Goal: Book appointment/travel/reservation

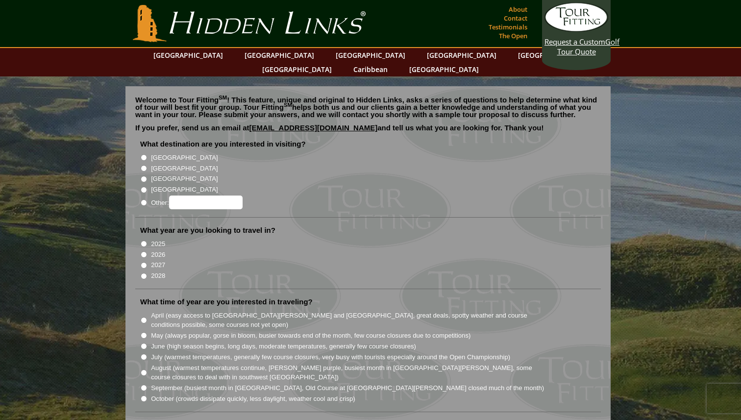
click at [159, 153] on label "[GEOGRAPHIC_DATA]" at bounding box center [184, 158] width 67 height 10
click at [147, 154] on input "[GEOGRAPHIC_DATA]" at bounding box center [144, 157] width 6 height 6
radio input "true"
click at [165, 164] on label "[GEOGRAPHIC_DATA]" at bounding box center [184, 169] width 67 height 10
click at [147, 165] on input "[GEOGRAPHIC_DATA]" at bounding box center [144, 168] width 6 height 6
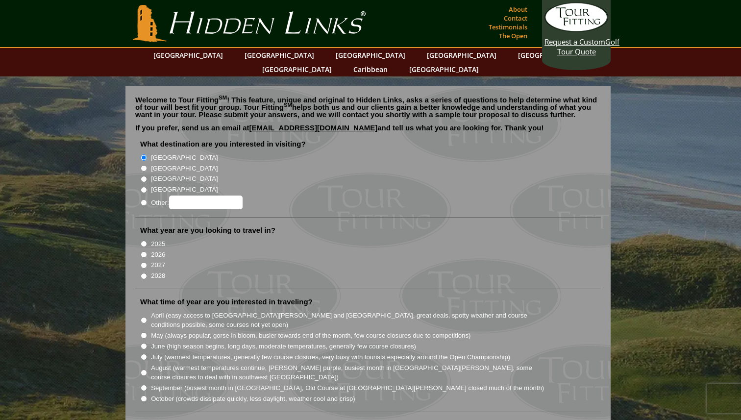
radio input "true"
click at [165, 153] on label "[GEOGRAPHIC_DATA]" at bounding box center [184, 158] width 67 height 10
click at [147, 154] on input "[GEOGRAPHIC_DATA]" at bounding box center [144, 157] width 6 height 6
radio input "true"
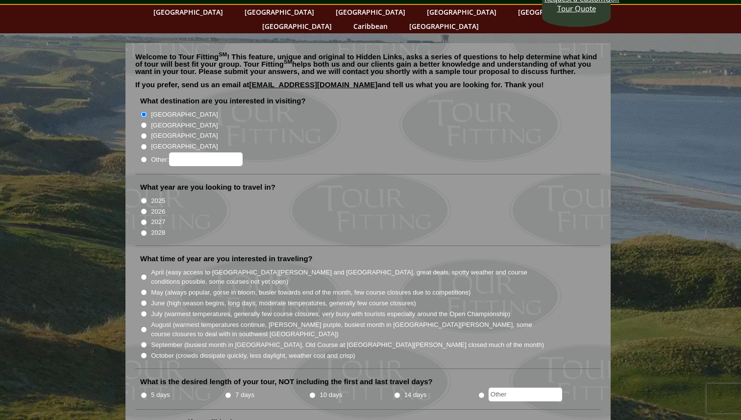
scroll to position [47, 0]
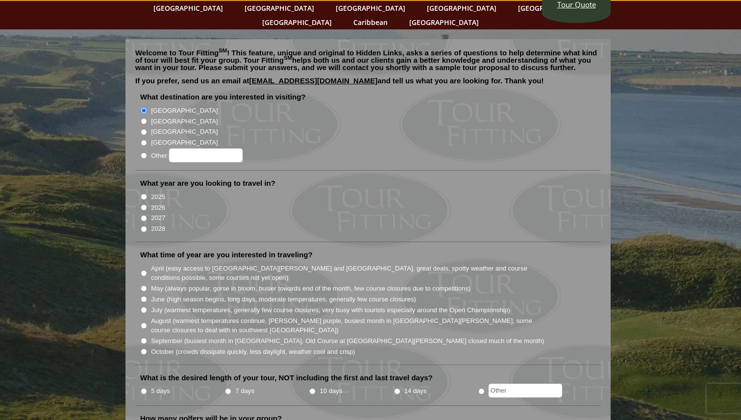
click at [156, 203] on label "2026" at bounding box center [158, 208] width 14 height 10
click at [147, 204] on input "2026" at bounding box center [144, 207] width 6 height 6
radio input "true"
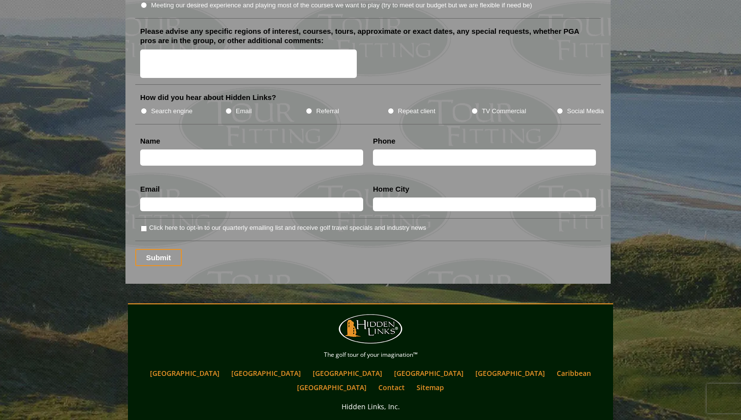
scroll to position [1312, 0]
